Goal: Task Accomplishment & Management: Use online tool/utility

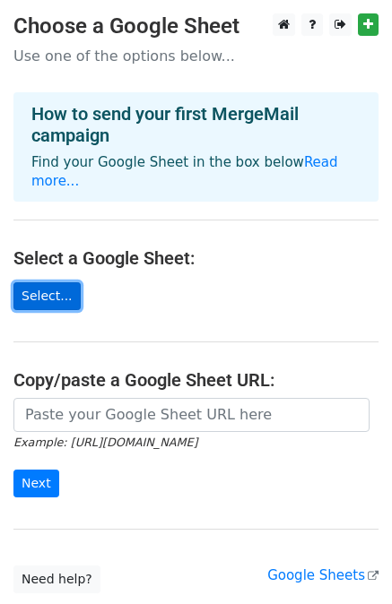
click at [44, 282] on link "Select..." at bounding box center [46, 296] width 67 height 28
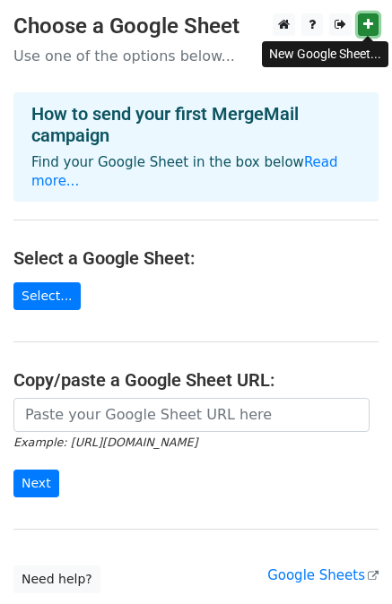
click at [373, 26] on link at bounding box center [368, 24] width 21 height 22
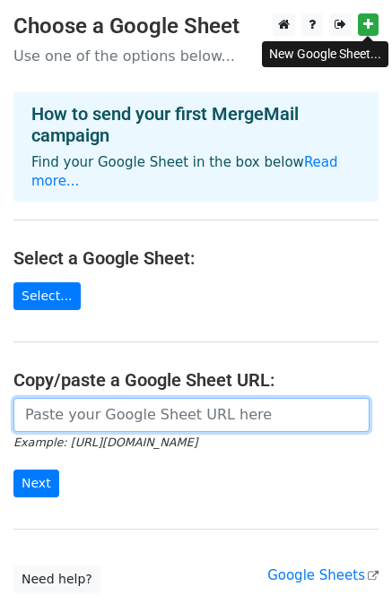
click at [133, 398] on input "url" at bounding box center [191, 415] width 356 height 34
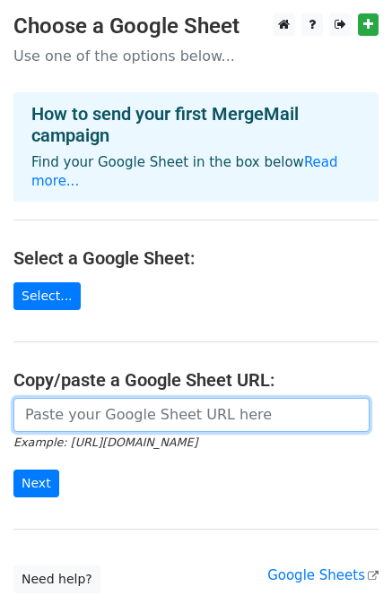
paste input "https://docs.google.com/spreadsheets/d/1el4wszSbQGgq5B6htZiU3gQyIlgqdXDPSeBgm_W…"
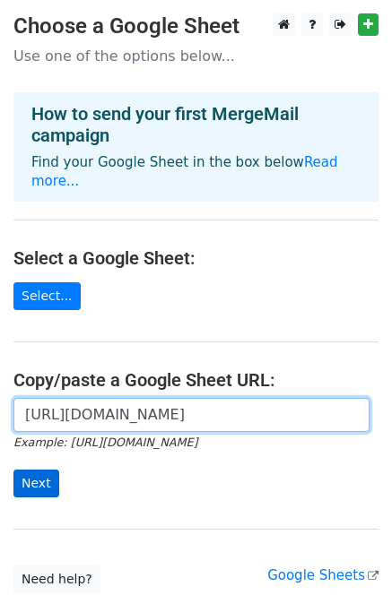
type input "https://docs.google.com/spreadsheets/d/1el4wszSbQGgq5B6htZiU3gQyIlgqdXDPSeBgm_W…"
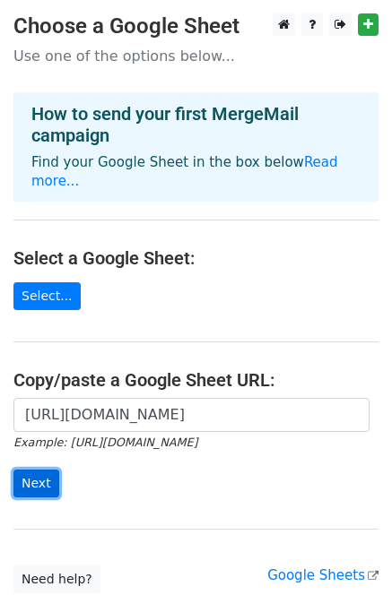
click at [41, 470] on input "Next" at bounding box center [36, 484] width 46 height 28
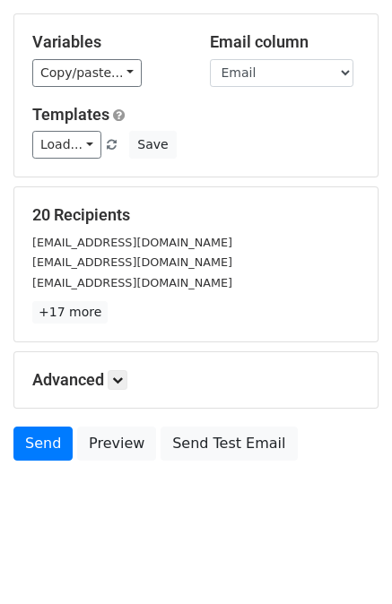
scroll to position [161, 0]
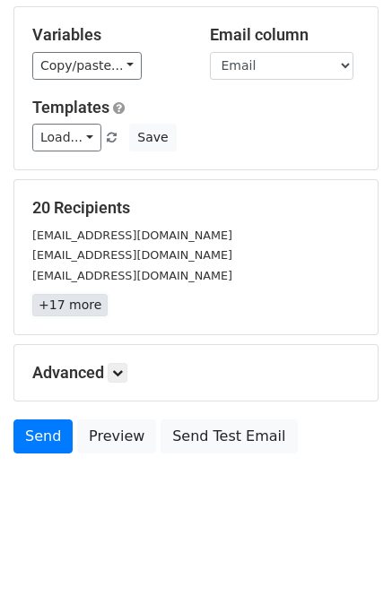
click at [70, 304] on link "+17 more" at bounding box center [69, 305] width 75 height 22
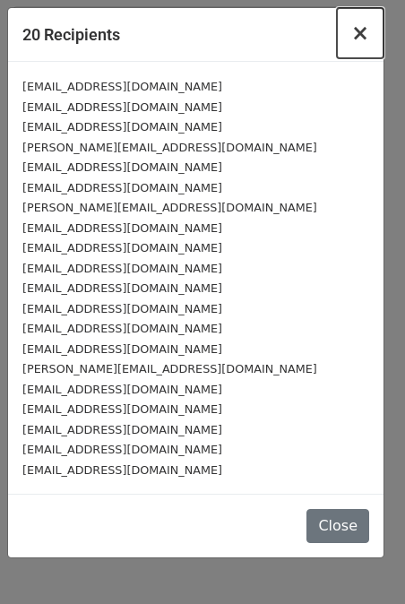
click at [352, 37] on button "×" at bounding box center [360, 33] width 47 height 50
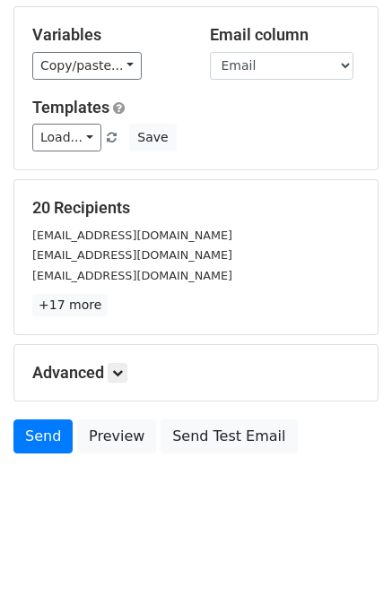
click at [110, 378] on h5 "Advanced" at bounding box center [195, 373] width 327 height 20
click at [120, 377] on icon at bounding box center [117, 373] width 11 height 11
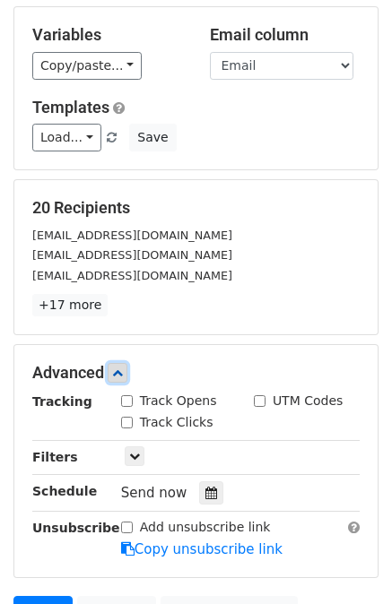
click at [122, 372] on icon at bounding box center [117, 373] width 11 height 11
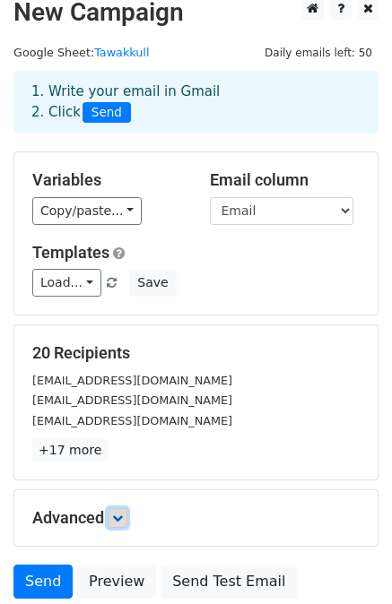
scroll to position [12, 0]
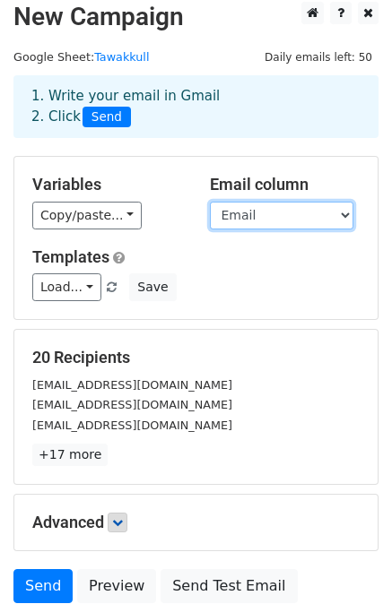
click at [251, 205] on select "Email" at bounding box center [281, 216] width 143 height 28
click at [256, 213] on select "Email" at bounding box center [281, 216] width 143 height 28
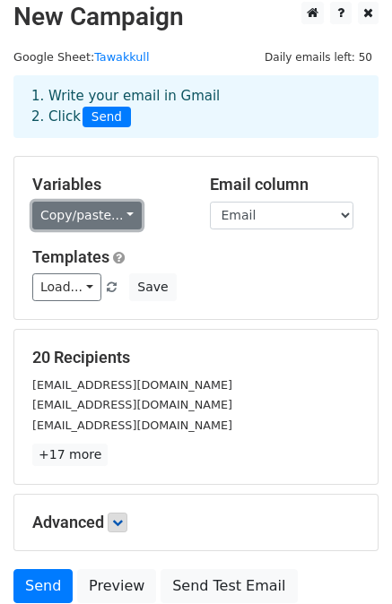
click at [90, 213] on link "Copy/paste..." at bounding box center [86, 216] width 109 height 28
click at [106, 210] on link "Copy/paste..." at bounding box center [86, 216] width 109 height 28
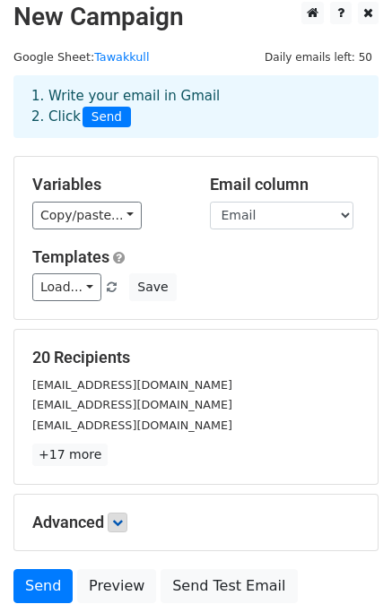
click at [176, 248] on h5 "Templates" at bounding box center [195, 258] width 327 height 20
click at [75, 288] on link "Load..." at bounding box center [66, 288] width 69 height 28
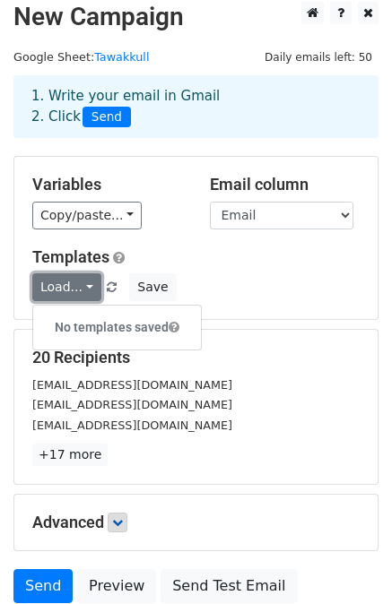
click at [75, 288] on link "Load..." at bounding box center [66, 288] width 69 height 28
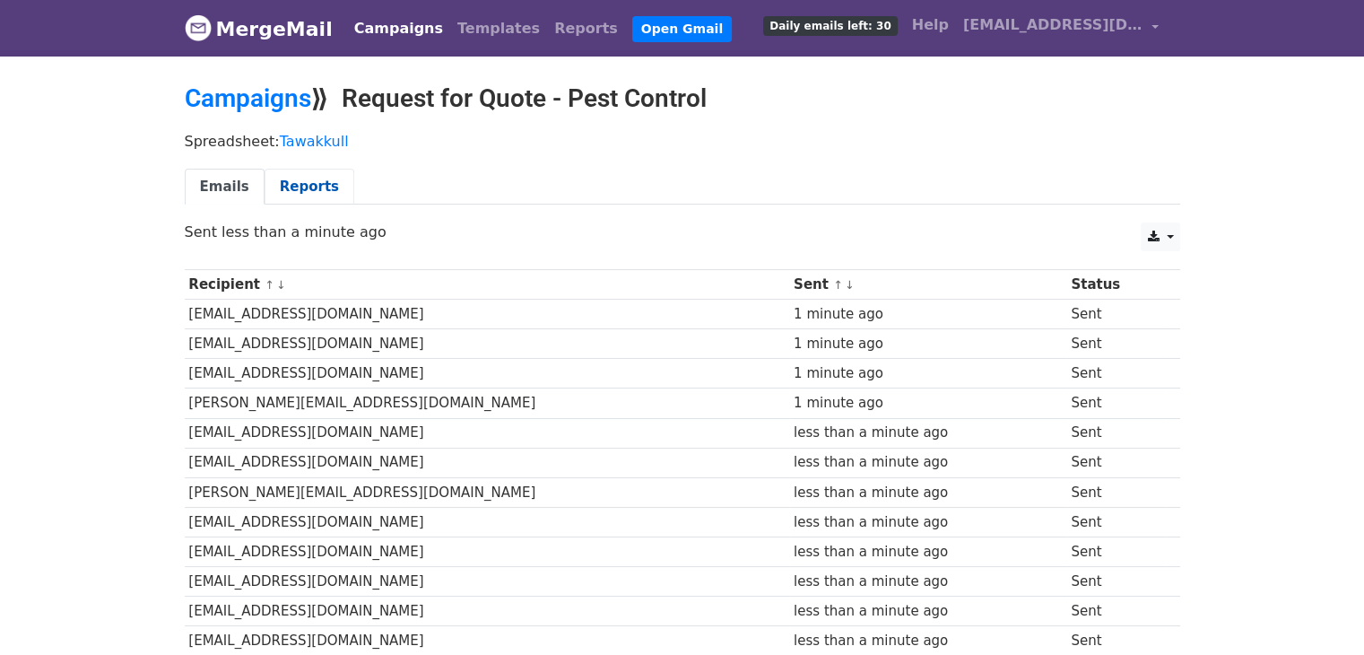
click at [312, 183] on link "Reports" at bounding box center [310, 187] width 90 height 37
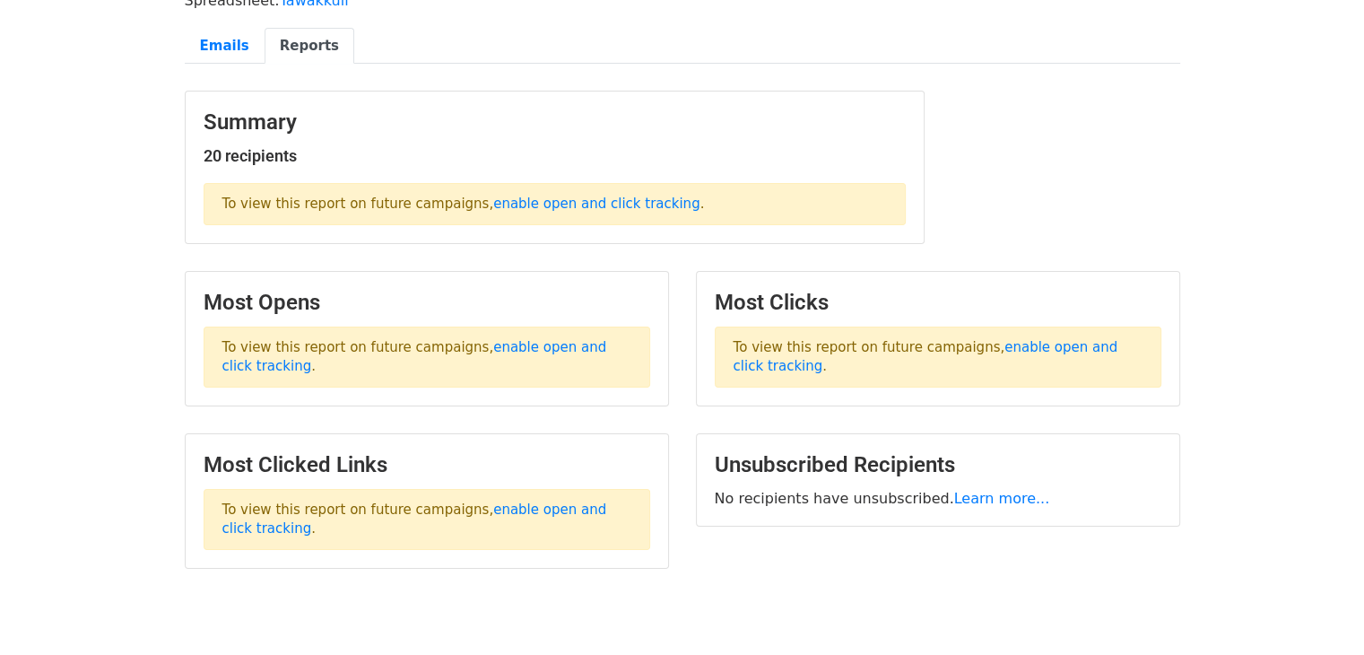
scroll to position [149, 0]
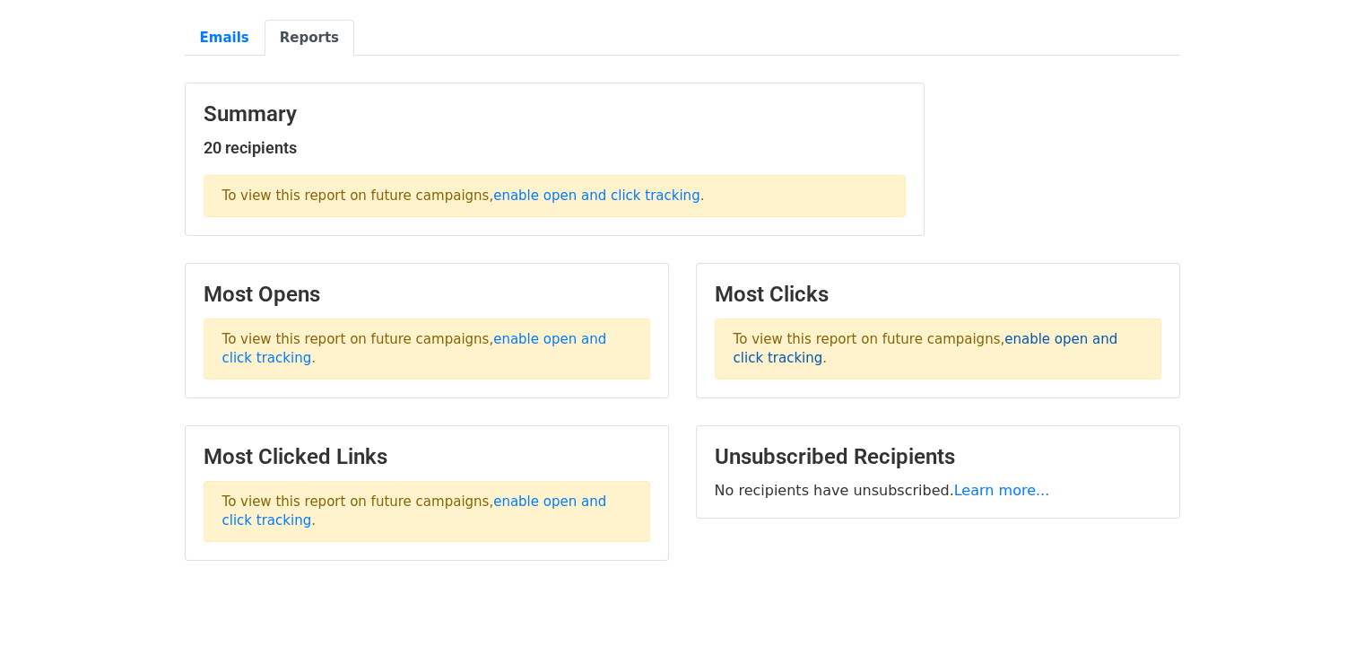
click at [1008, 342] on link "enable open and click tracking" at bounding box center [926, 348] width 385 height 35
